Goal: Task Accomplishment & Management: Use online tool/utility

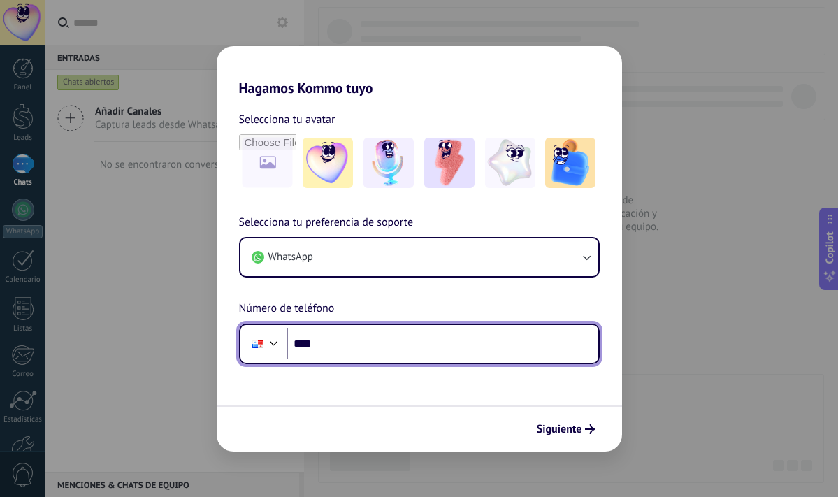
click at [403, 350] on input "****" at bounding box center [443, 344] width 312 height 32
type input "**********"
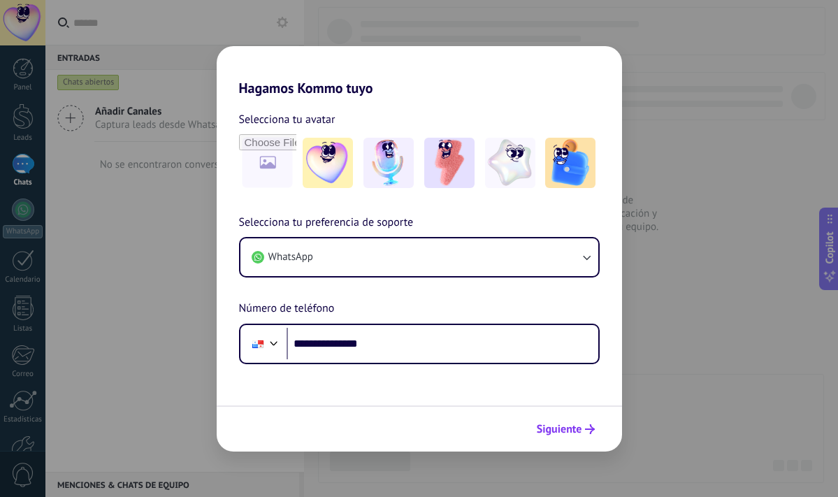
click at [560, 434] on span "Siguiente" at bounding box center [559, 429] width 45 height 10
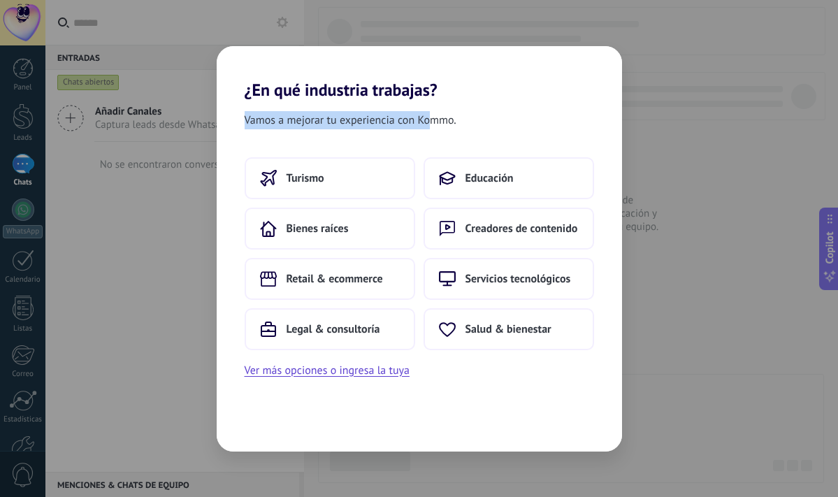
drag, startPoint x: 264, startPoint y: 109, endPoint x: 428, endPoint y: 116, distance: 163.7
click at [428, 116] on div "Vamos a mejorar tu experiencia con Kommo. Turismo Educación Bienes raíces Cread…" at bounding box center [419, 276] width 405 height 352
click at [499, 277] on span "Servicios tecnológicos" at bounding box center [519, 279] width 106 height 14
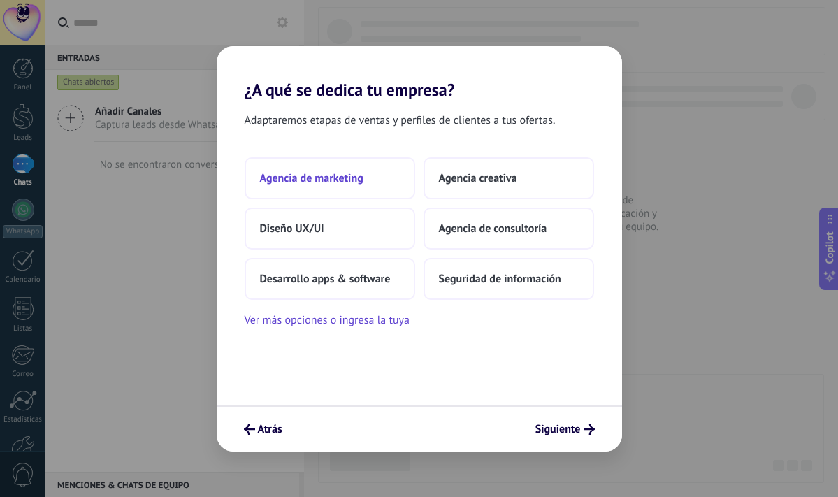
click at [299, 192] on button "Agencia de marketing" at bounding box center [330, 178] width 171 height 42
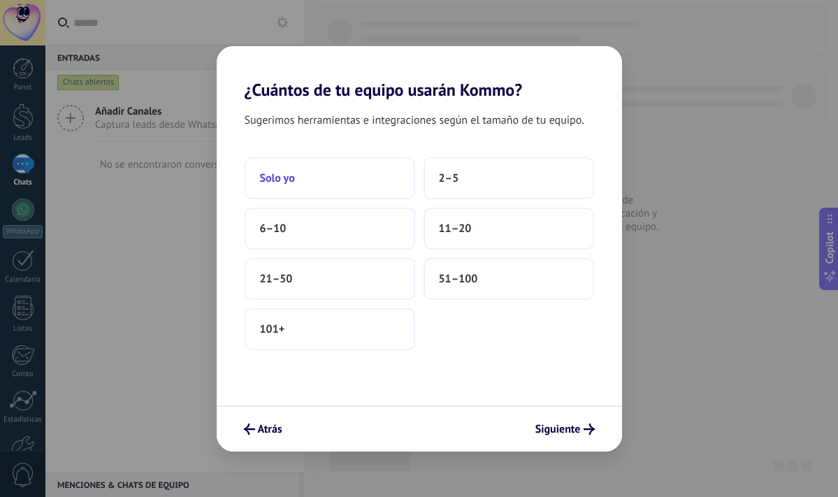
click at [350, 169] on button "Solo yo" at bounding box center [330, 178] width 171 height 42
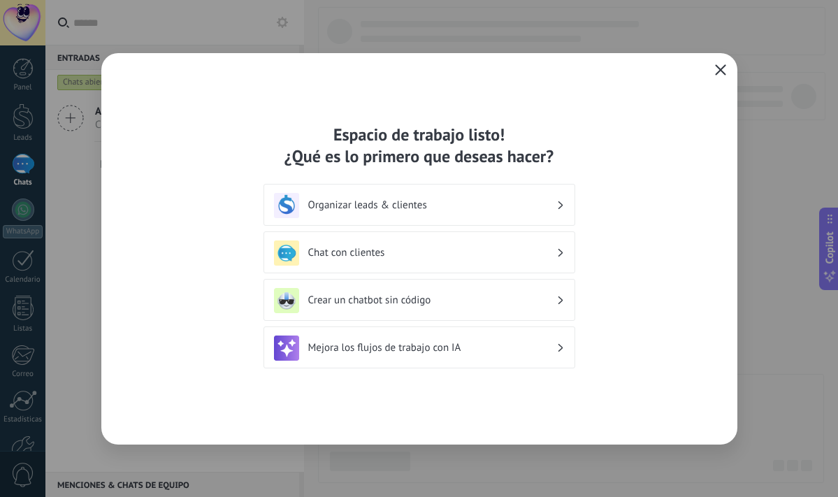
click at [714, 70] on button "button" at bounding box center [721, 71] width 18 height 20
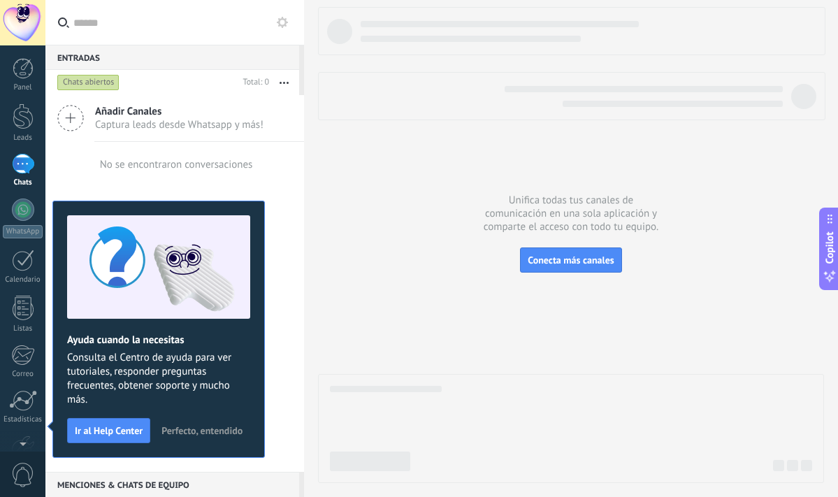
click at [352, 198] on div at bounding box center [571, 245] width 506 height 476
click at [87, 178] on div "No se encontraron conversaciones" at bounding box center [174, 164] width 259 height 45
click at [80, 115] on icon at bounding box center [70, 118] width 27 height 27
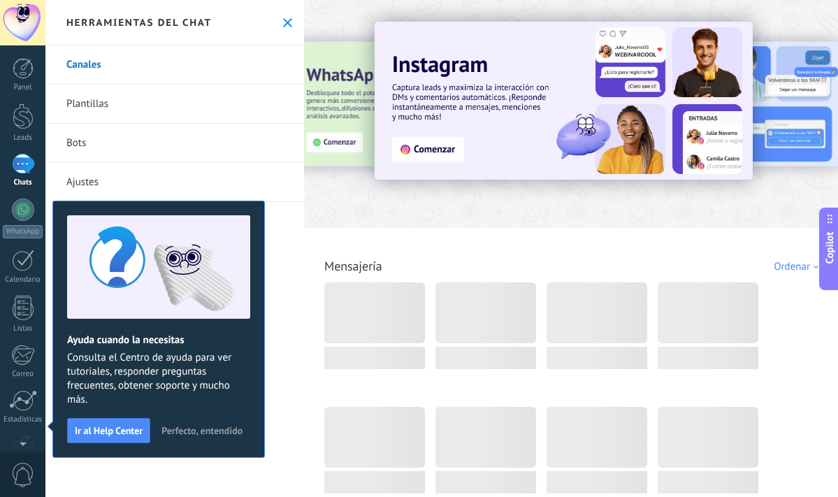
click at [174, 430] on span "Perfecto, entendido" at bounding box center [201, 431] width 81 height 10
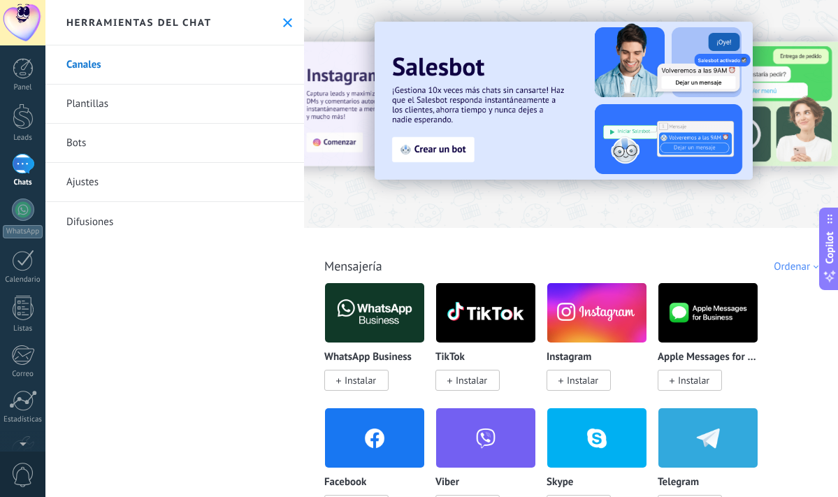
click at [371, 378] on span "Instalar" at bounding box center [360, 380] width 31 height 13
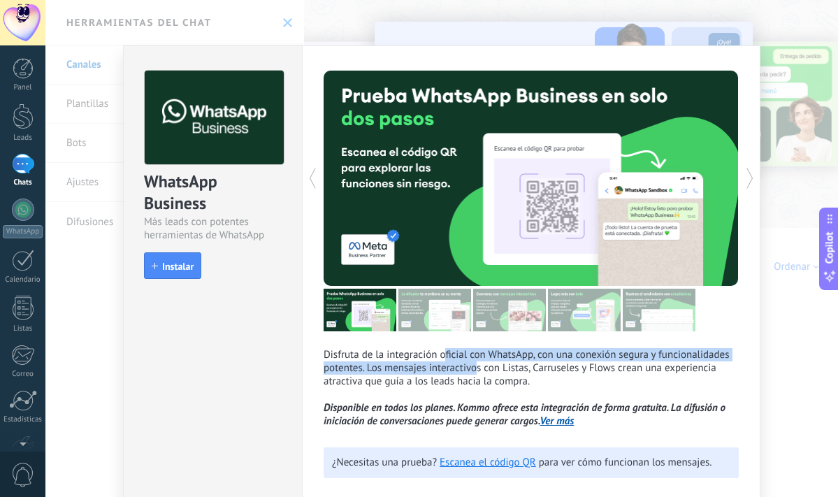
drag, startPoint x: 444, startPoint y: 356, endPoint x: 475, endPoint y: 373, distance: 36.0
click at [475, 373] on p "Disfruta de la integración oficial con WhatsApp, con una conexión segura y func…" at bounding box center [531, 388] width 415 height 80
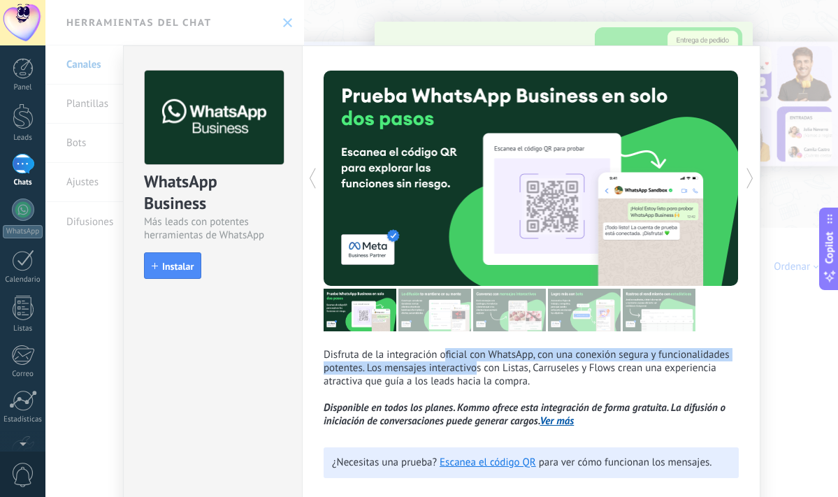
click at [283, 21] on div "WhatsApp Business Más leads con potentes herramientas de WhatsApp install Insta…" at bounding box center [441, 248] width 793 height 497
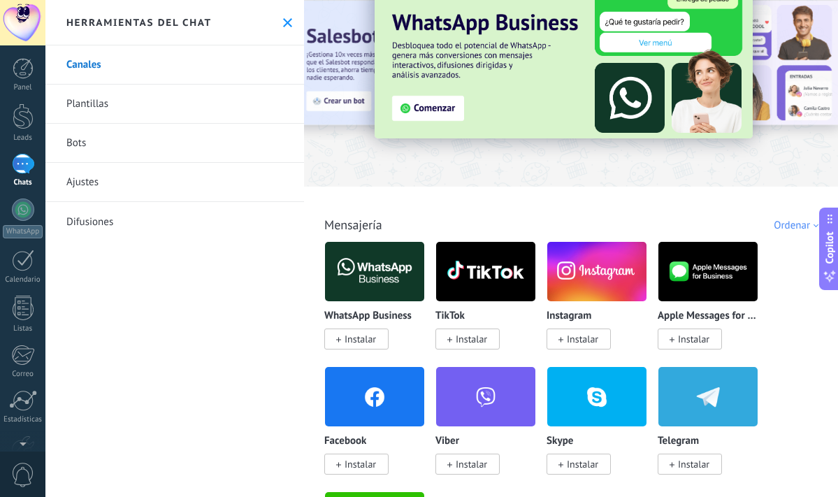
scroll to position [558, 0]
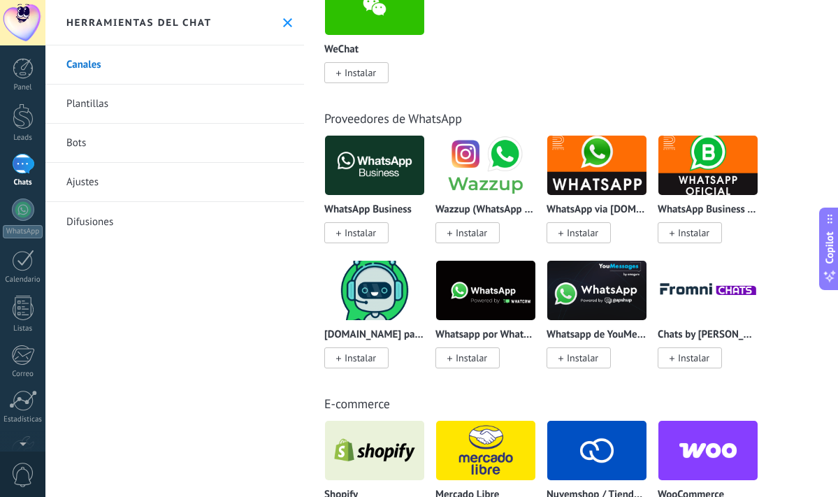
click at [710, 163] on img at bounding box center [708, 165] width 99 height 68
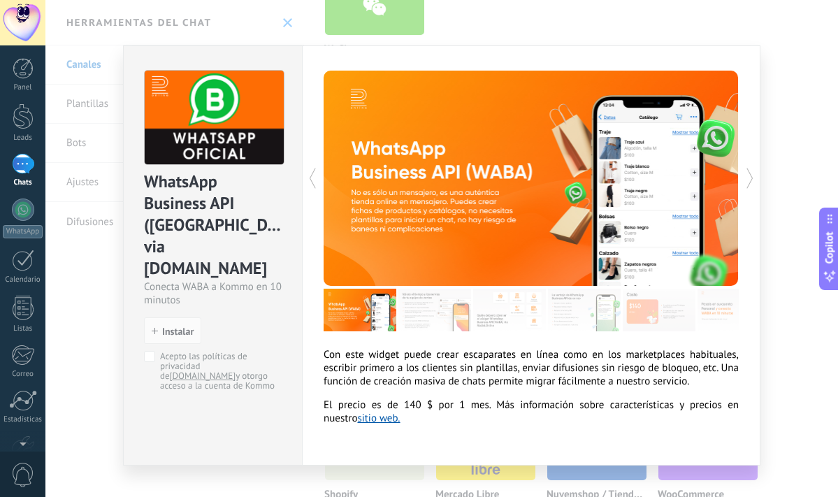
click at [776, 170] on div "WhatsApp Business API ([GEOGRAPHIC_DATA]) via [DOMAIN_NAME] Conecta WABA a Komm…" at bounding box center [441, 248] width 793 height 497
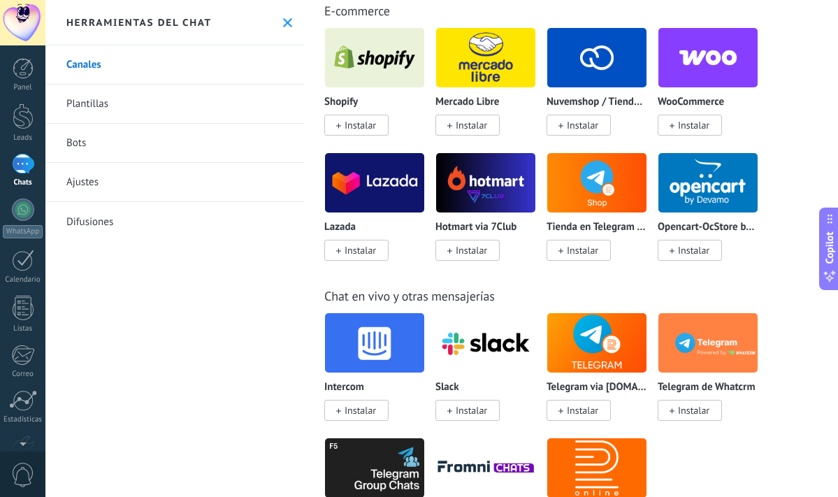
scroll to position [44, 0]
